Goal: Find specific page/section

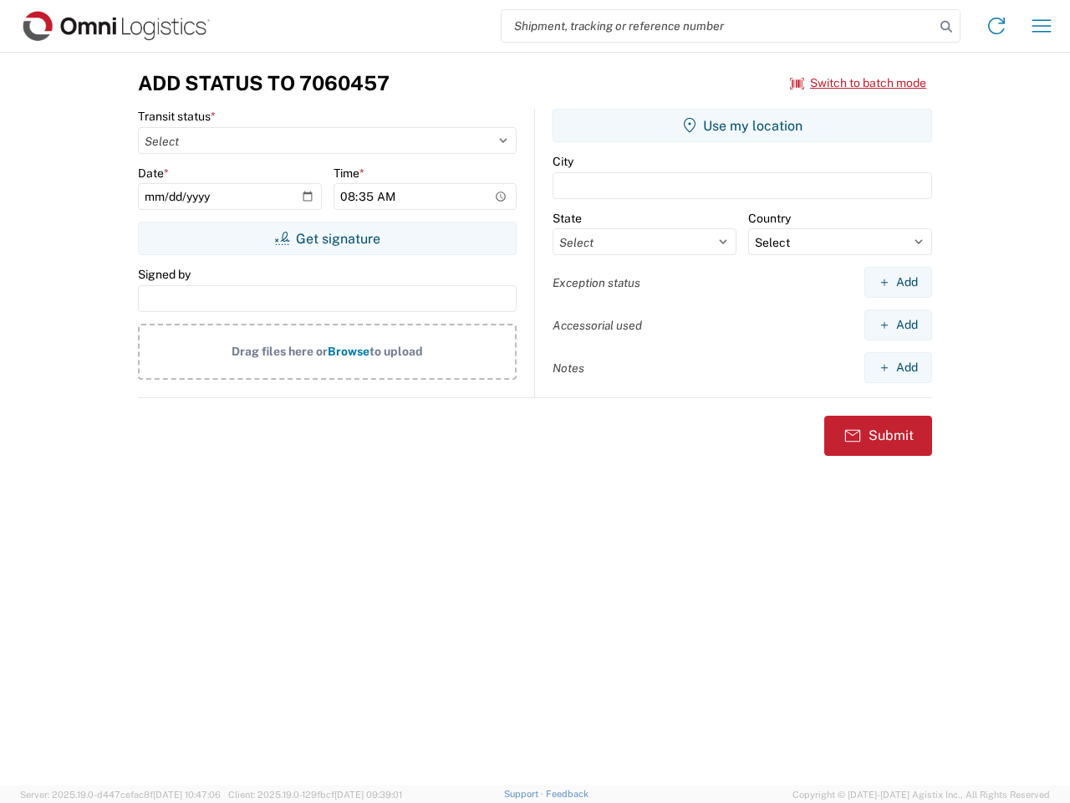
click at [718, 26] on input "search" at bounding box center [718, 26] width 433 height 32
click at [947, 27] on icon at bounding box center [946, 26] width 23 height 23
click at [997, 26] on icon at bounding box center [996, 26] width 27 height 27
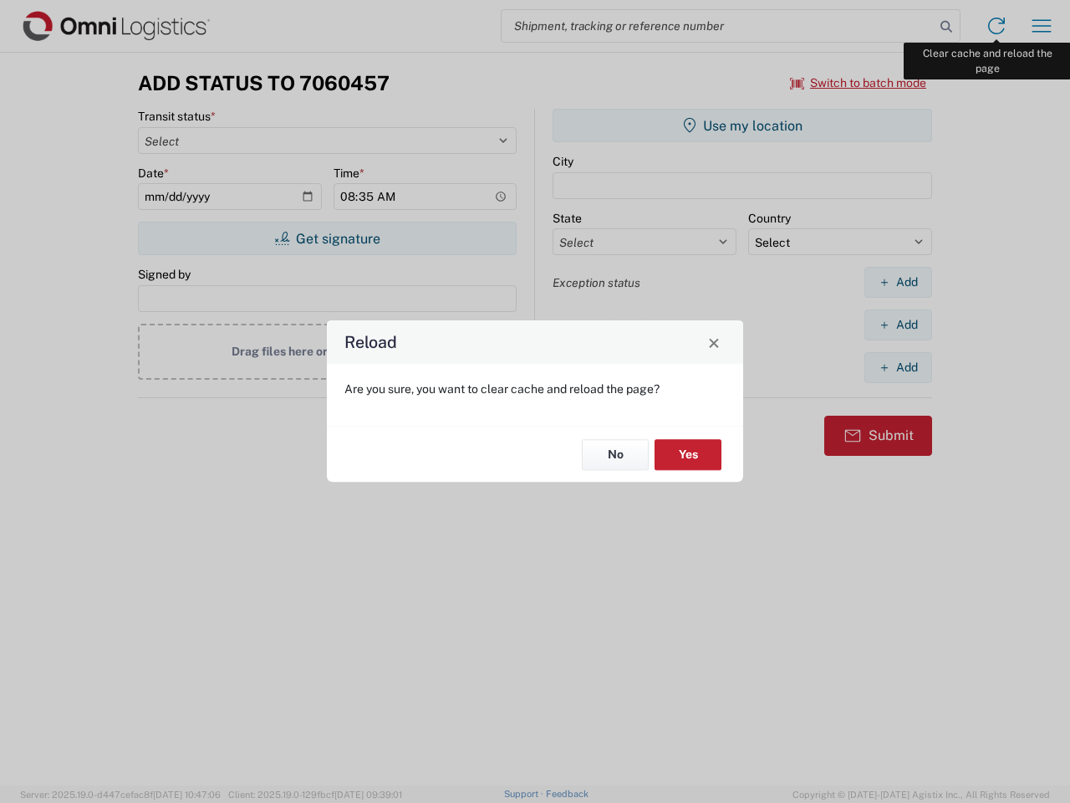
click at [1042, 26] on div "Reload Are you sure, you want to clear cache and reload the page? No Yes" at bounding box center [535, 401] width 1070 height 803
click at [859, 83] on div "Reload Are you sure, you want to clear cache and reload the page? No Yes" at bounding box center [535, 401] width 1070 height 803
click at [327, 238] on div "Reload Are you sure, you want to clear cache and reload the page? No Yes" at bounding box center [535, 401] width 1070 height 803
click at [743, 125] on div "Reload Are you sure, you want to clear cache and reload the page? No Yes" at bounding box center [535, 401] width 1070 height 803
click at [898, 282] on div "Reload Are you sure, you want to clear cache and reload the page? No Yes" at bounding box center [535, 401] width 1070 height 803
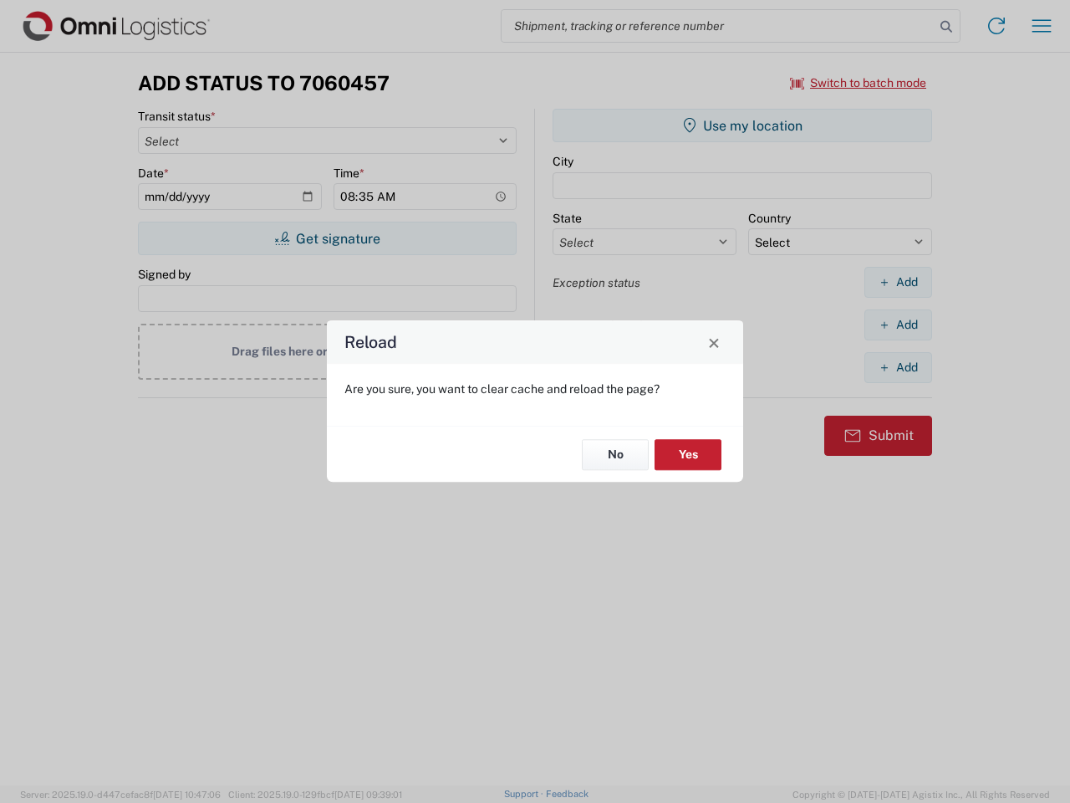
click at [898, 324] on div "Reload Are you sure, you want to clear cache and reload the page? No Yes" at bounding box center [535, 401] width 1070 height 803
click at [898, 367] on div "Reload Are you sure, you want to clear cache and reload the page? No Yes" at bounding box center [535, 401] width 1070 height 803
